Goal: Information Seeking & Learning: Understand process/instructions

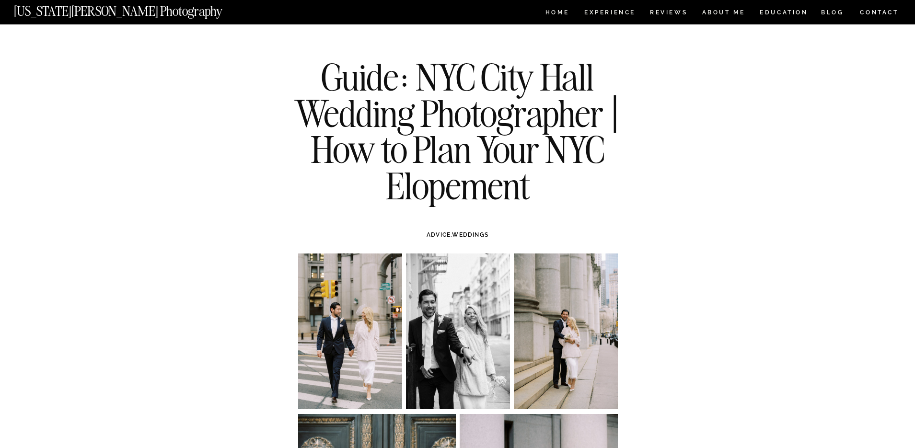
scroll to position [17, 0]
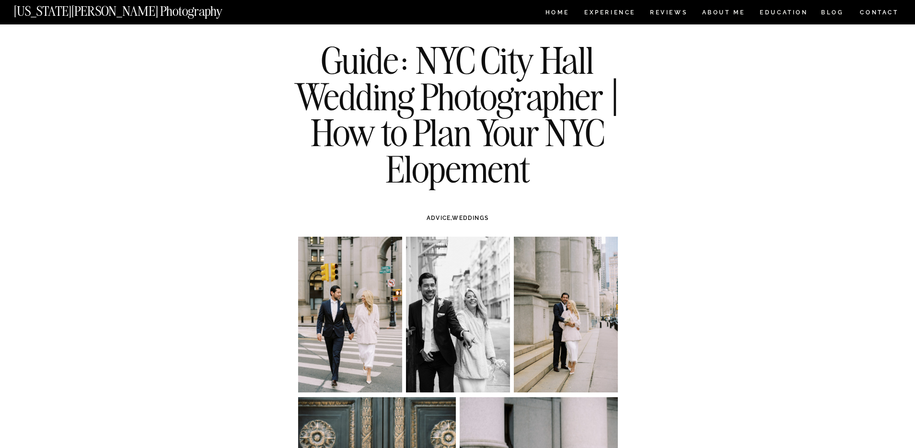
click at [355, 329] on img at bounding box center [350, 315] width 104 height 156
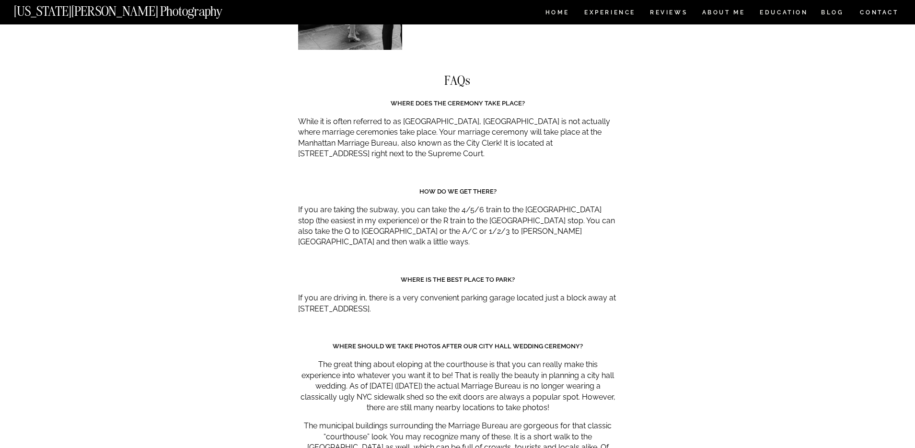
scroll to position [4121, 0]
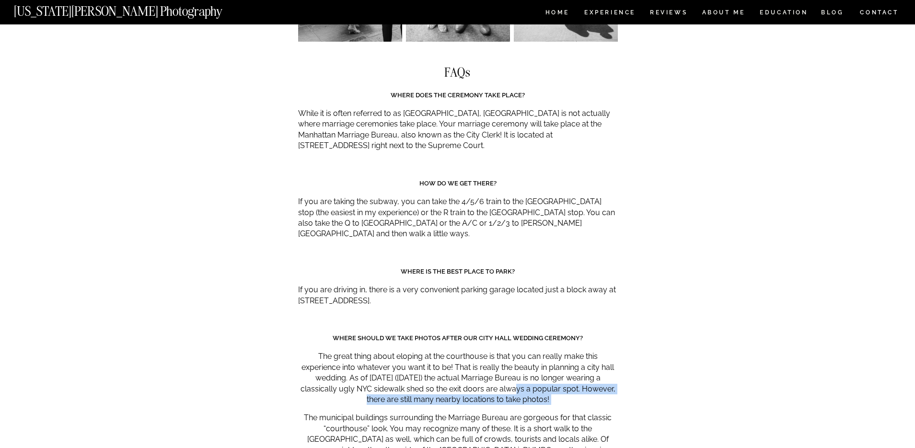
drag, startPoint x: 514, startPoint y: 333, endPoint x: 606, endPoint y: 354, distance: 94.8
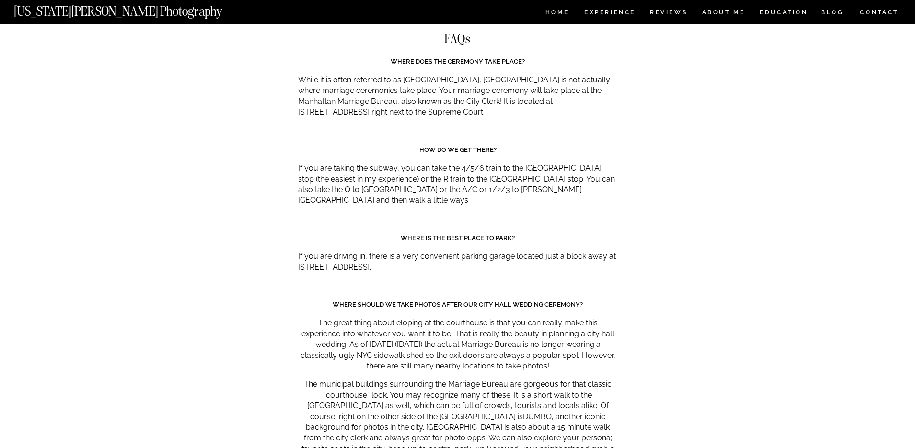
scroll to position [4159, 0]
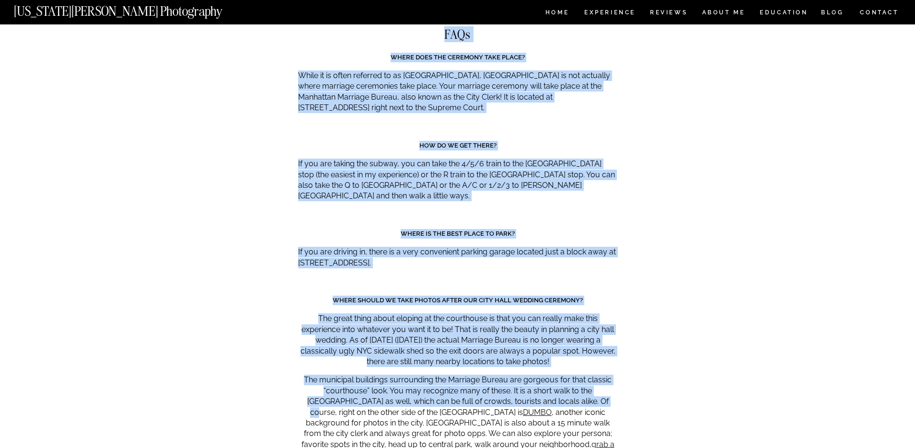
drag, startPoint x: 563, startPoint y: 343, endPoint x: 641, endPoint y: 356, distance: 78.9
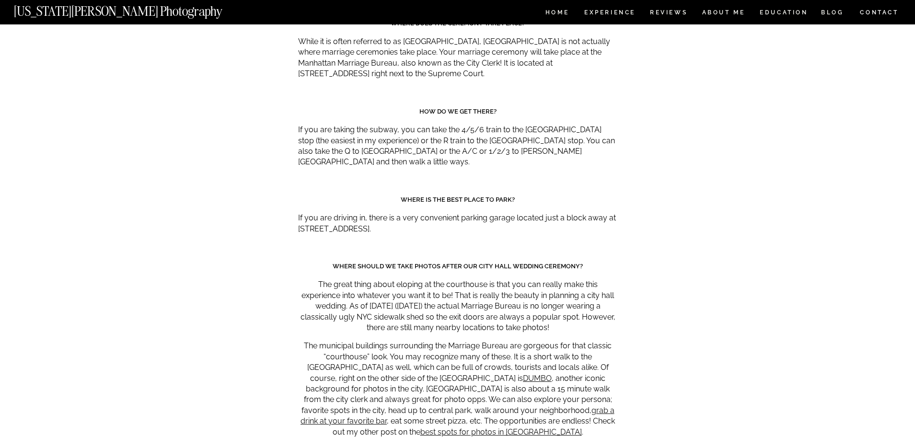
scroll to position [4199, 0]
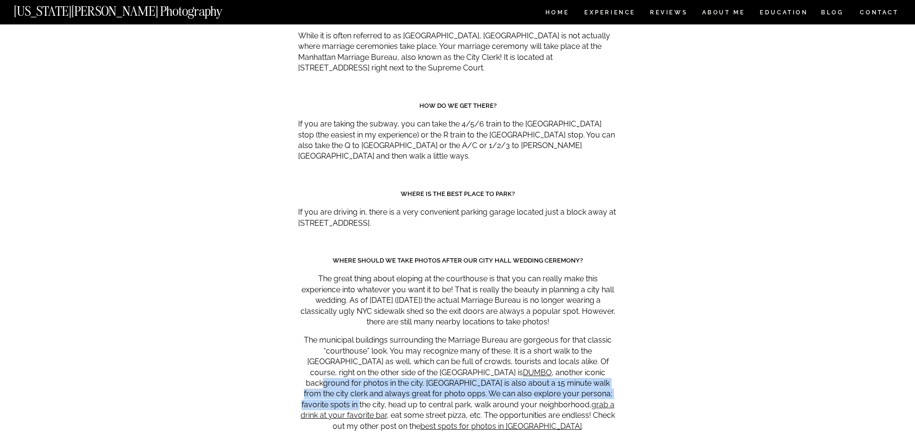
drag, startPoint x: 529, startPoint y: 318, endPoint x: 543, endPoint y: 337, distance: 23.7
click at [543, 337] on p "The municipal buildings surrounding the Marriage Bureau are gorgeous for that c…" at bounding box center [458, 383] width 320 height 97
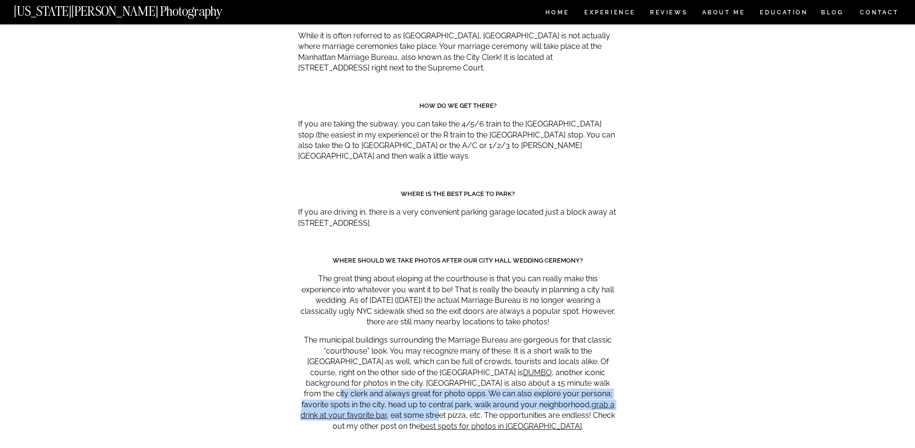
drag, startPoint x: 529, startPoint y: 325, endPoint x: 581, endPoint y: 352, distance: 59.1
click at [581, 352] on p "The municipal buildings surrounding the Marriage Bureau are gorgeous for that c…" at bounding box center [458, 383] width 320 height 97
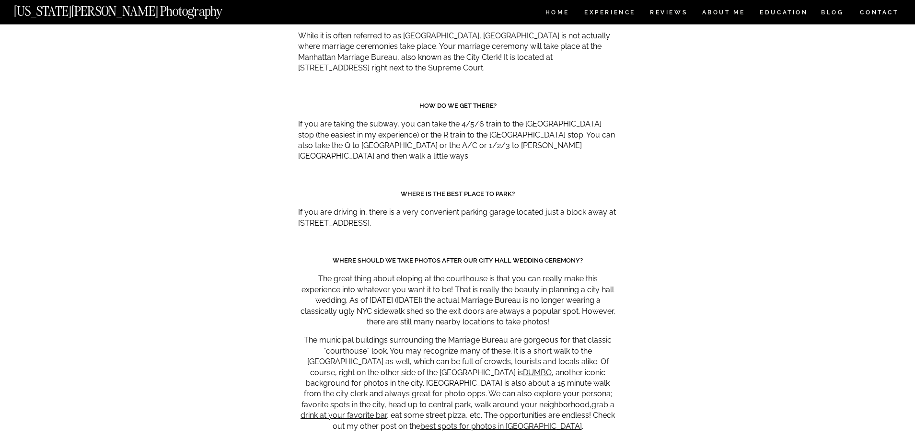
click at [615, 351] on p "The municipal buildings surrounding the Marriage Bureau are gorgeous for that c…" at bounding box center [458, 383] width 320 height 97
